Goal: Navigation & Orientation: Understand site structure

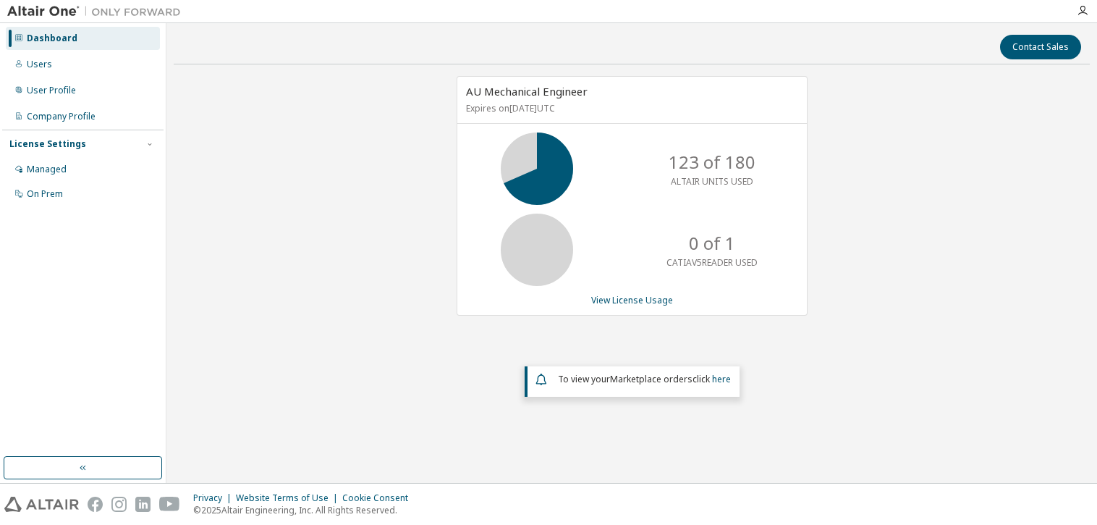
click at [133, 352] on div "Dashboard Users User Profile Company Profile License Settings Managed On Prem" at bounding box center [82, 239] width 161 height 429
